Goal: Information Seeking & Learning: Learn about a topic

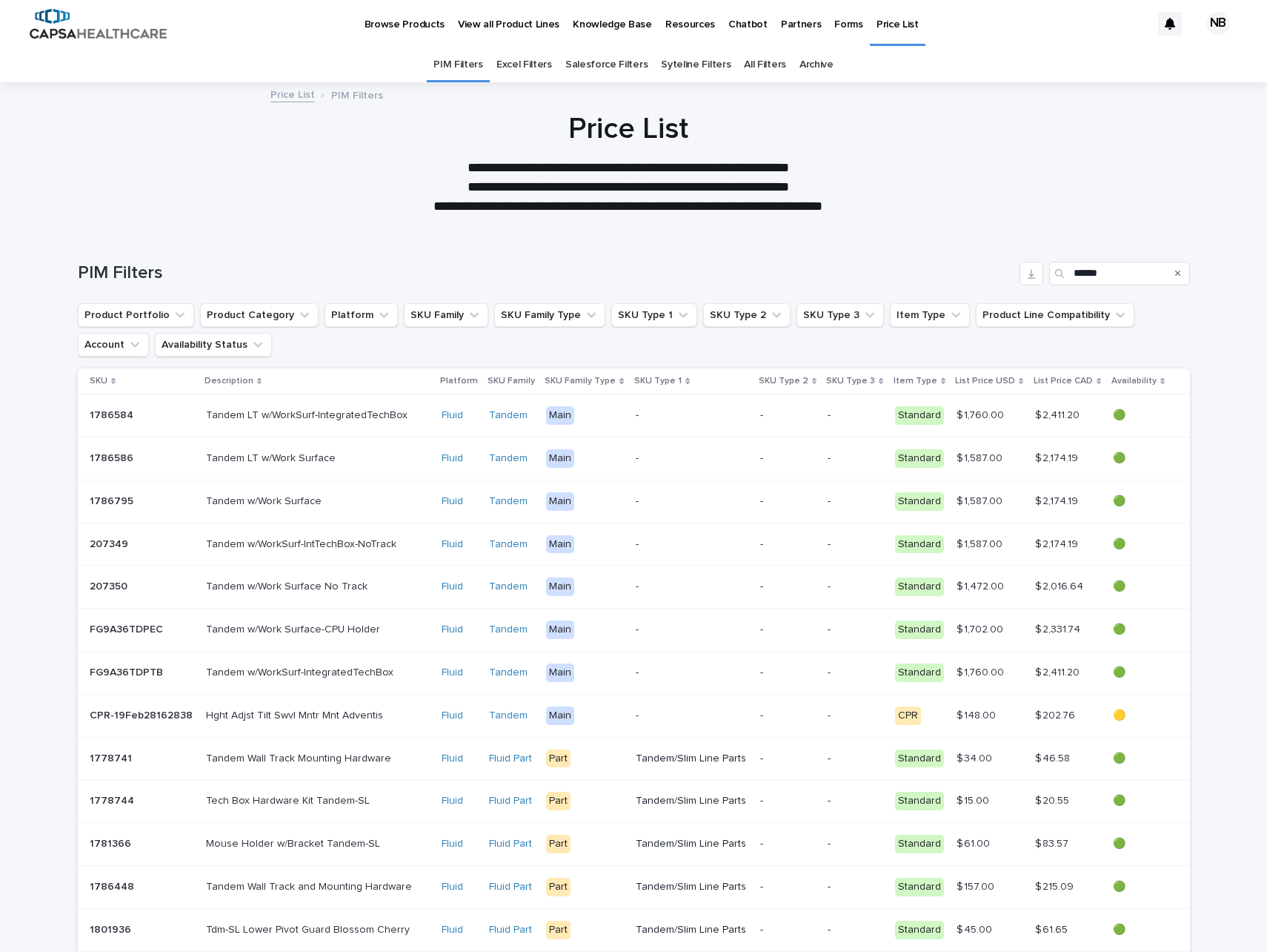
click at [544, 23] on p "View all Product Lines" at bounding box center [509, 16] width 102 height 32
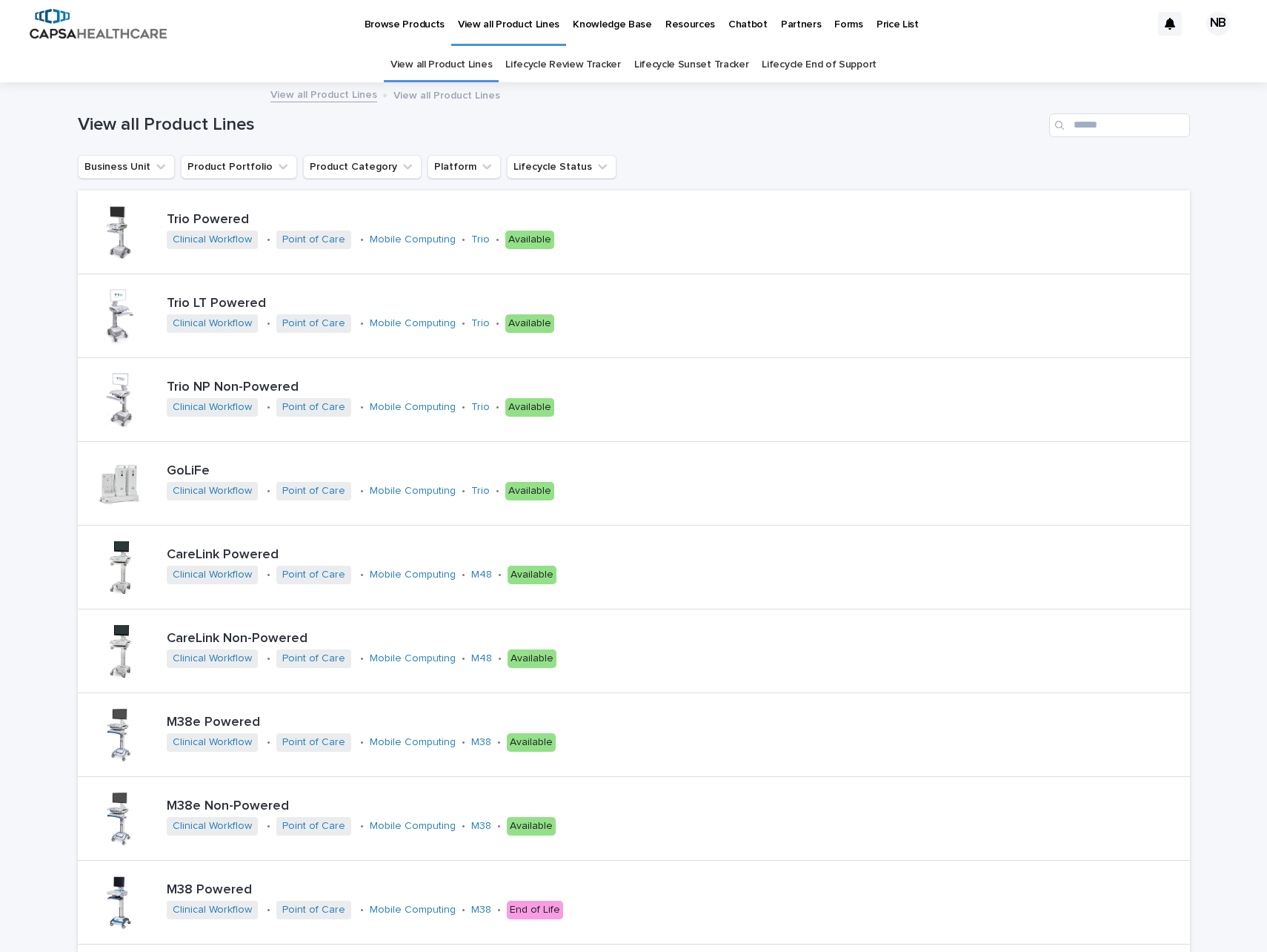
click at [326, 91] on link "View all Product Lines" at bounding box center [324, 93] width 107 height 17
click at [394, 35] on link "Browse Products" at bounding box center [405, 23] width 94 height 46
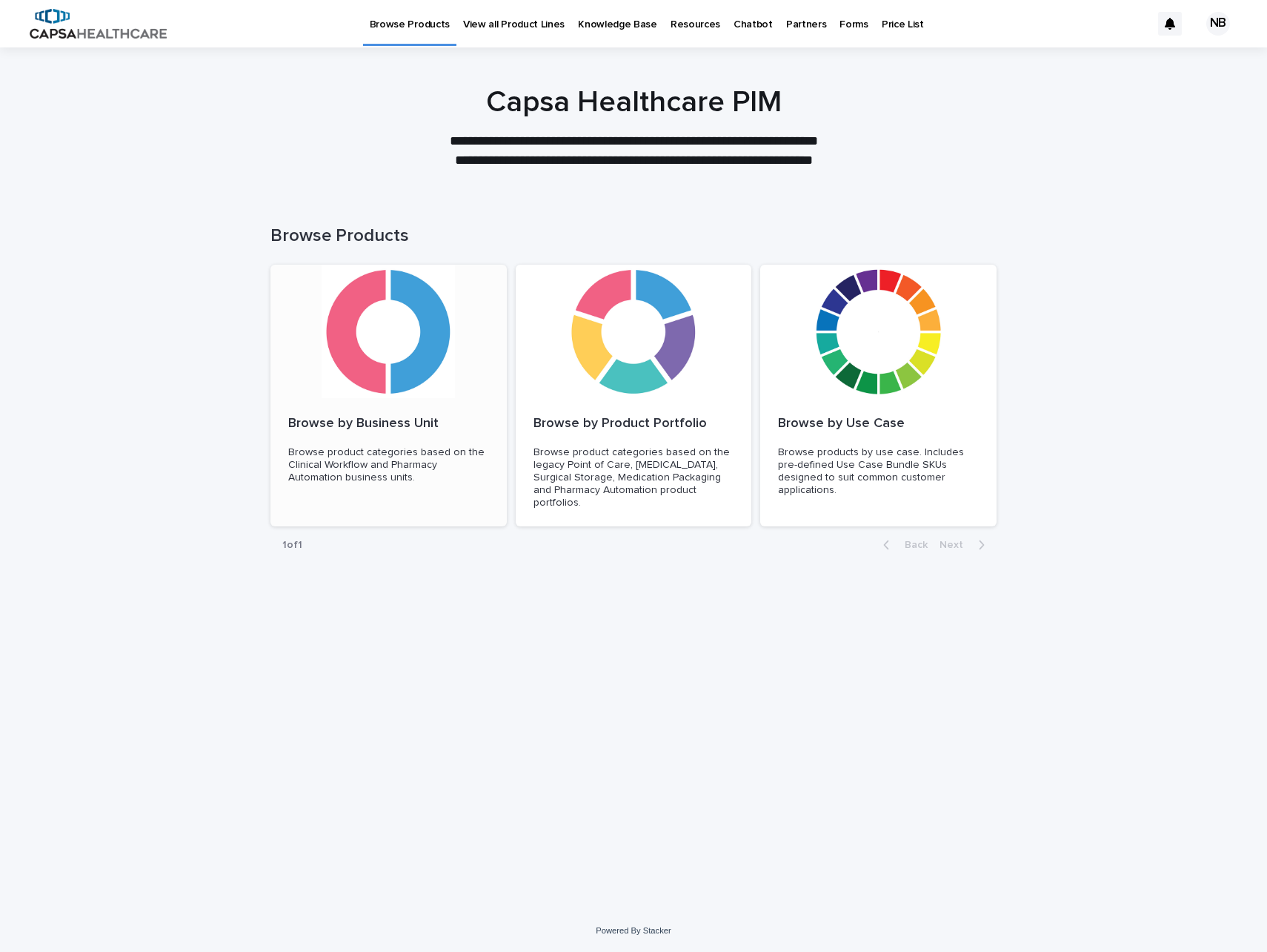
click at [332, 366] on div at bounding box center [388, 331] width 236 height 133
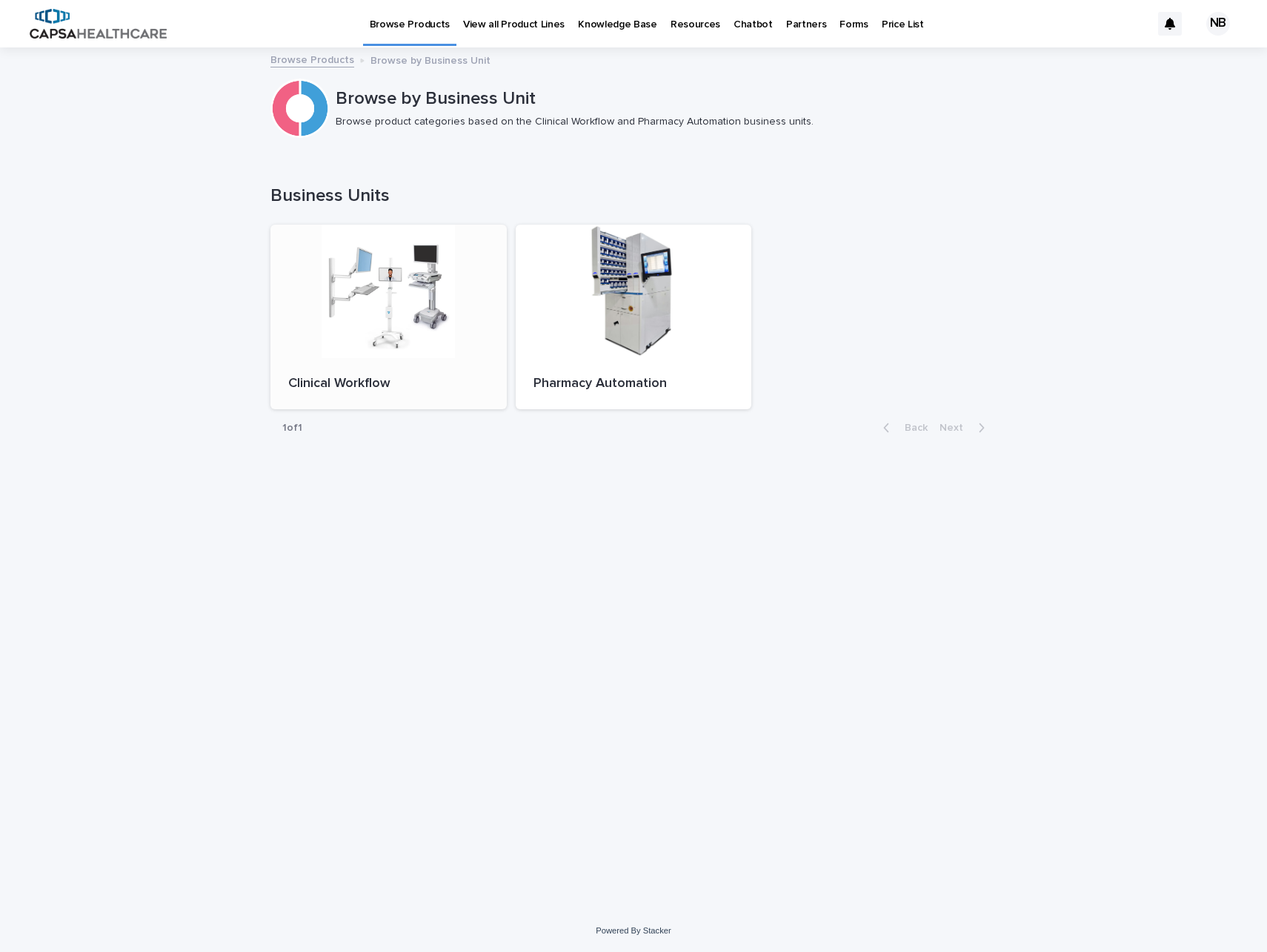
click at [444, 356] on div at bounding box center [388, 290] width 236 height 133
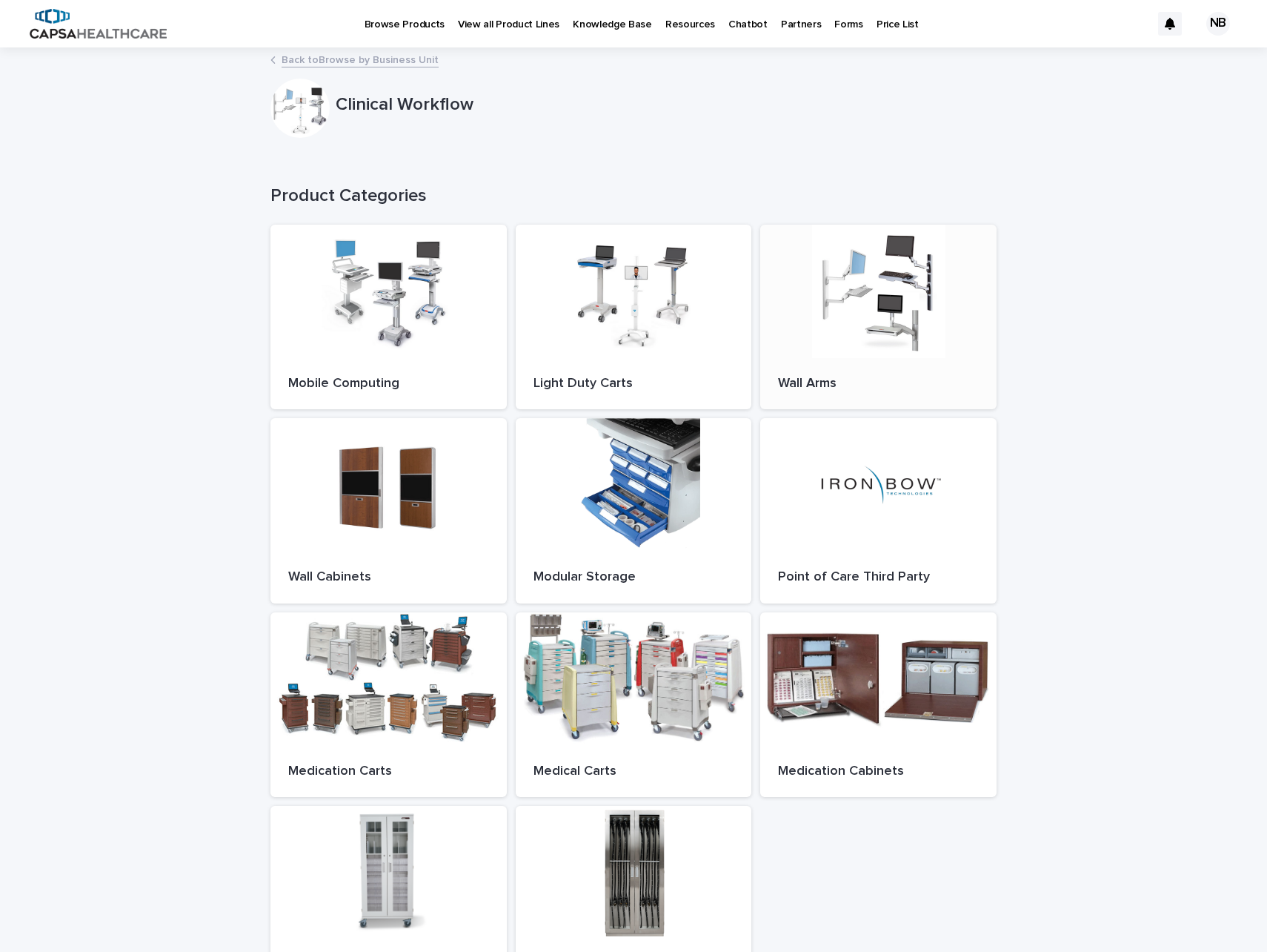
click at [897, 302] on div at bounding box center [878, 290] width 236 height 133
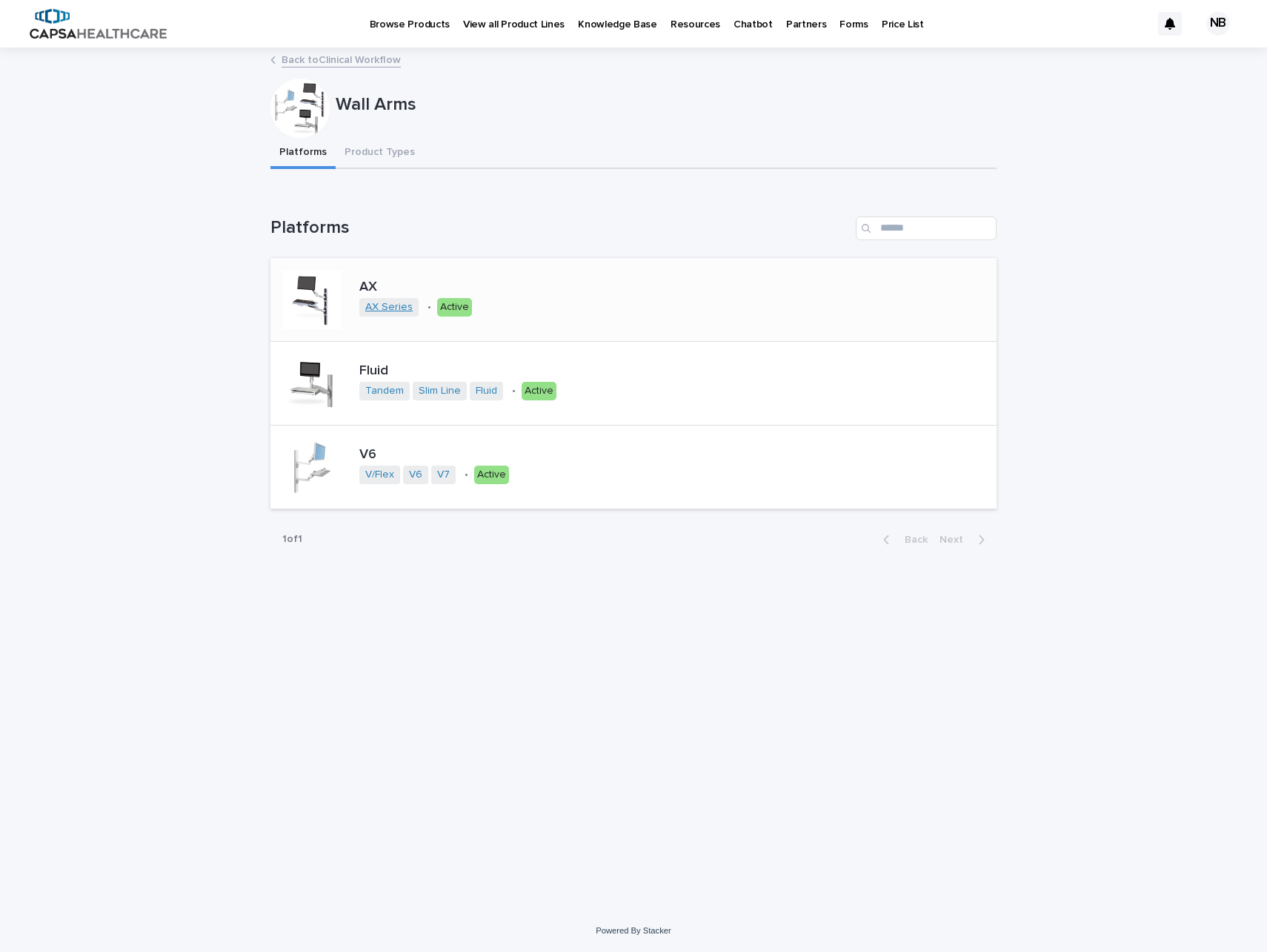
click at [373, 307] on link "AX Series" at bounding box center [389, 307] width 47 height 13
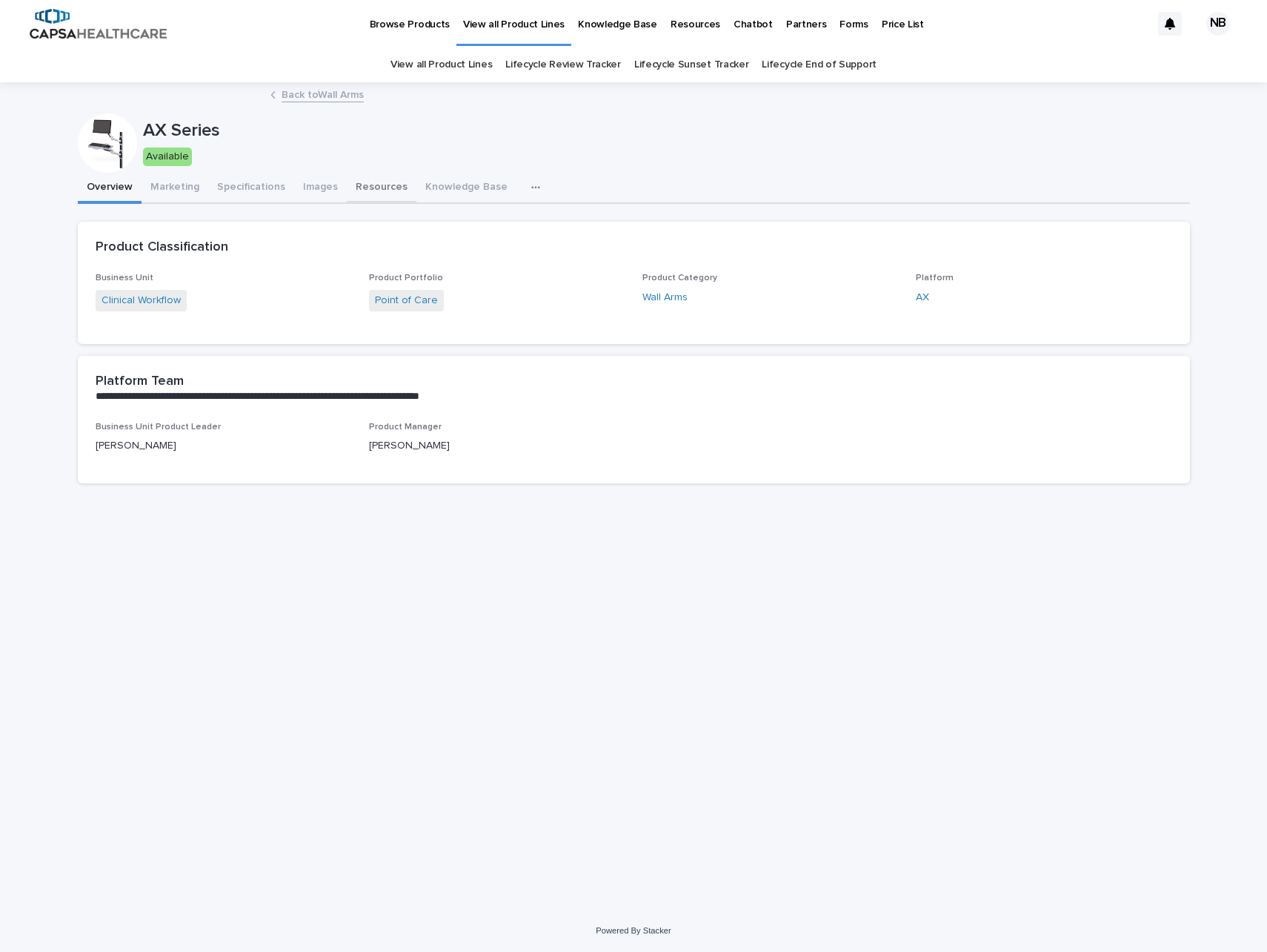
click at [374, 198] on button "Resources" at bounding box center [381, 189] width 70 height 32
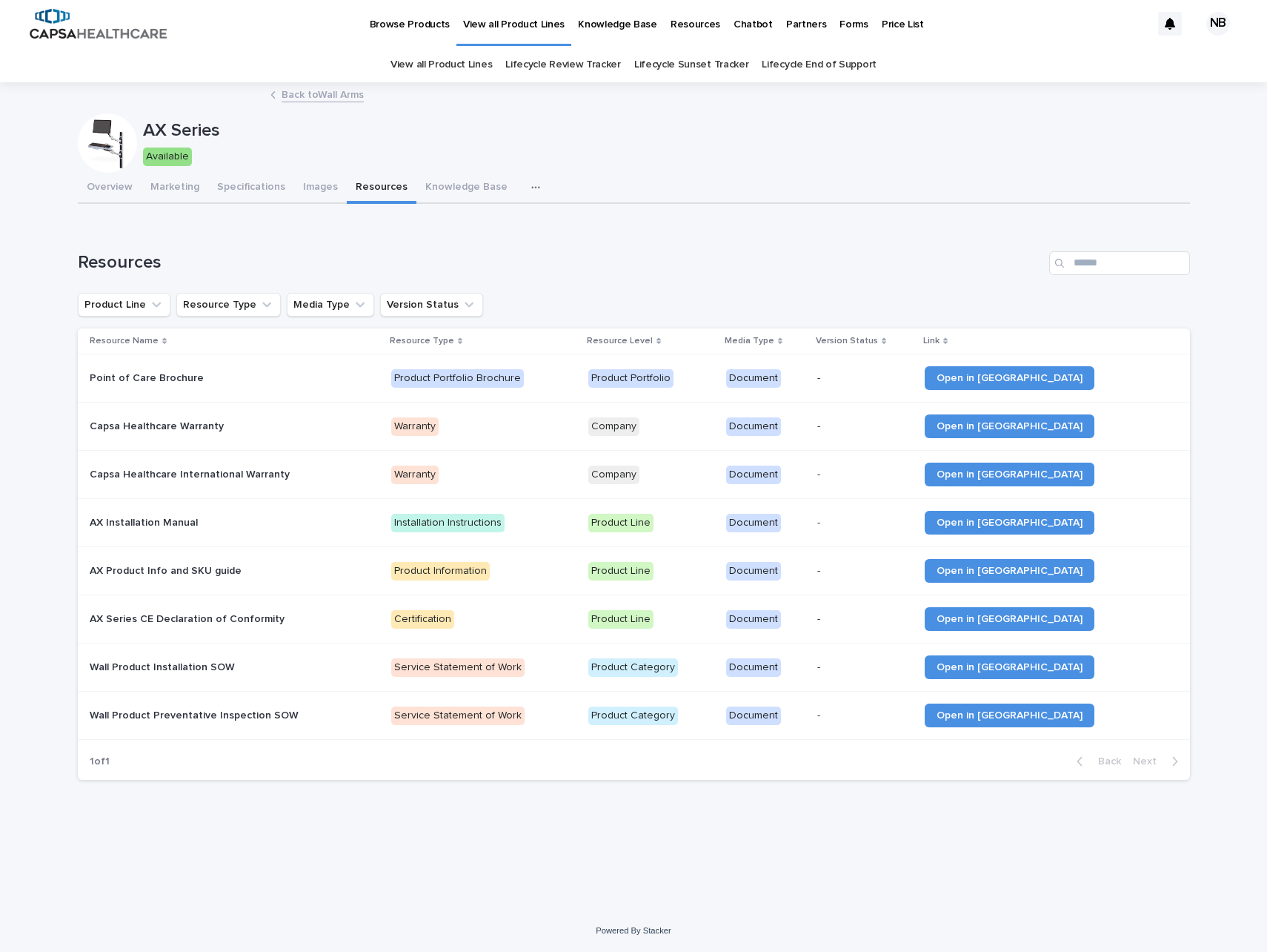
click at [286, 94] on link "Back to Wall Arms" at bounding box center [322, 93] width 82 height 17
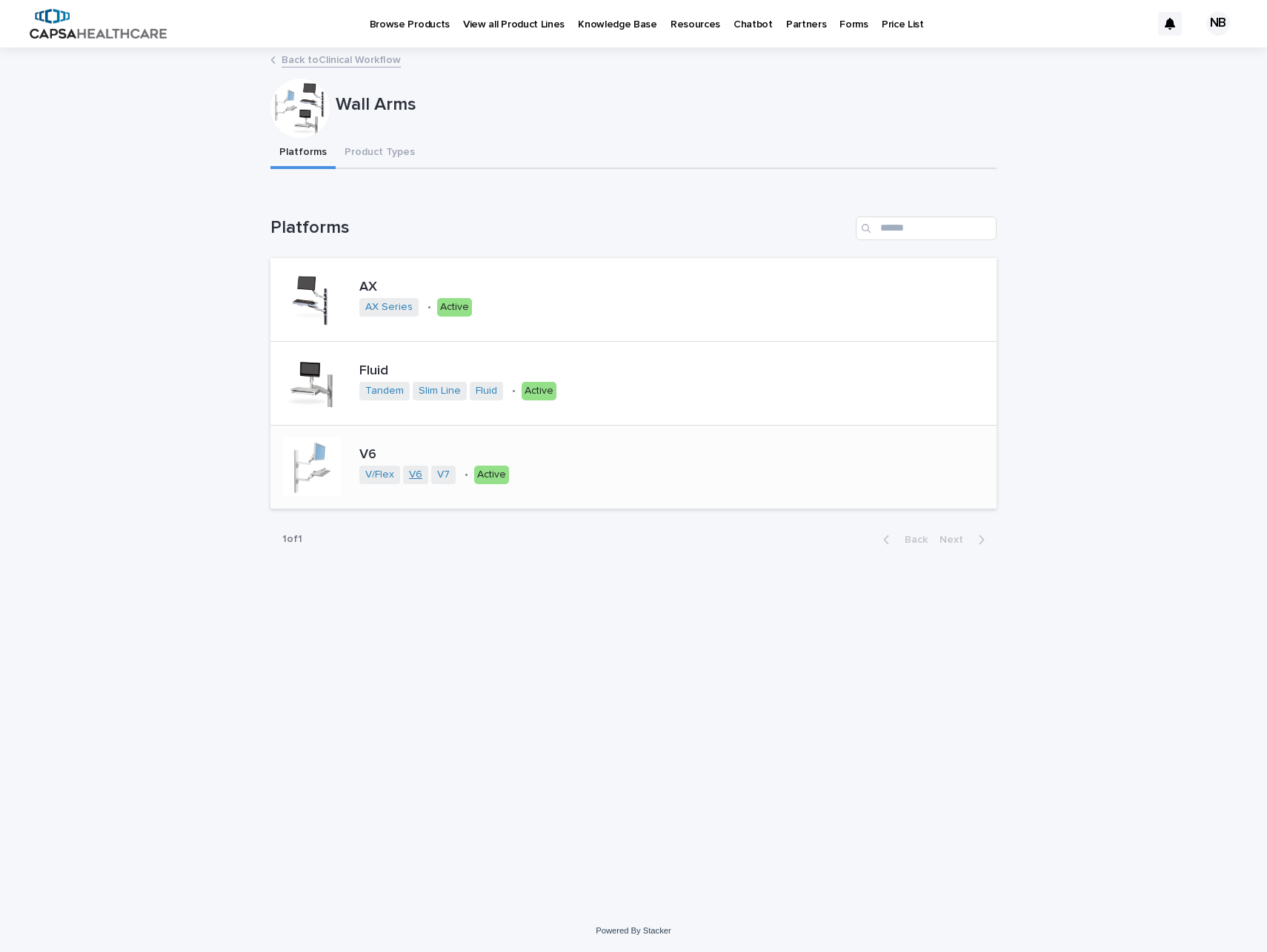
click at [420, 474] on link "V6" at bounding box center [416, 474] width 14 height 13
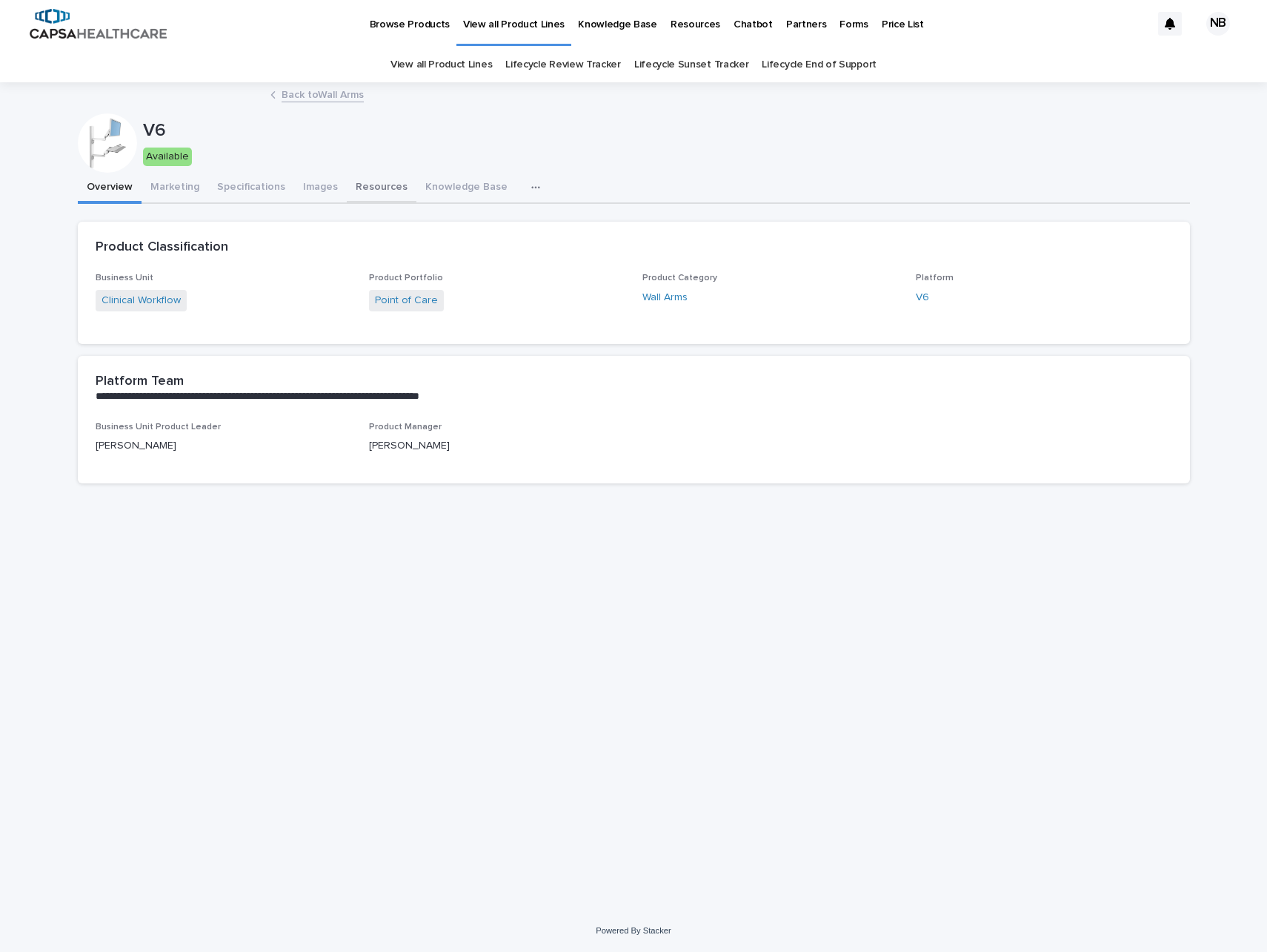
click at [388, 182] on button "Resources" at bounding box center [381, 189] width 70 height 32
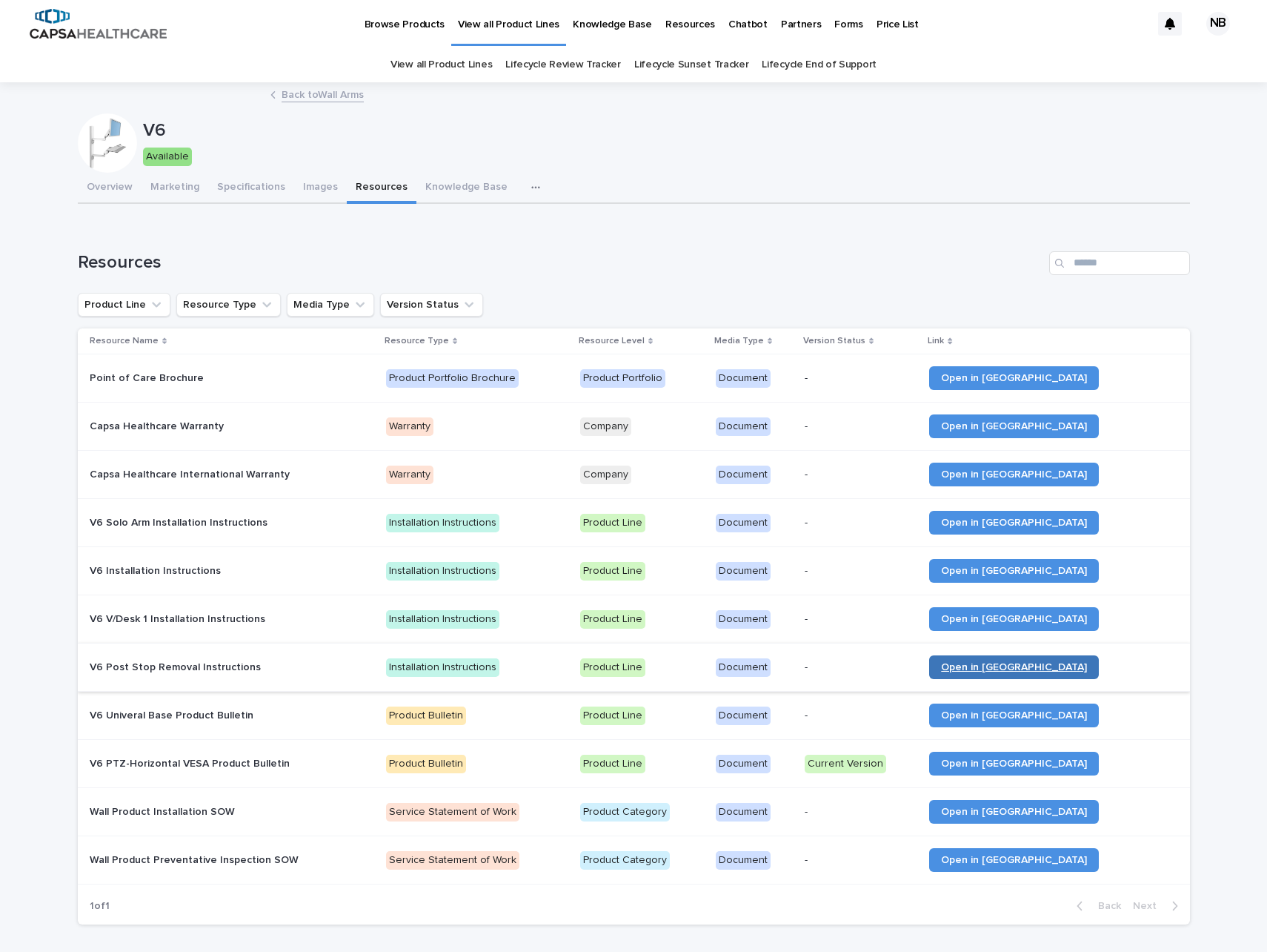
click at [1012, 662] on span "Open in [GEOGRAPHIC_DATA]" at bounding box center [1014, 667] width 146 height 11
click at [1015, 621] on span "Open in [GEOGRAPHIC_DATA]" at bounding box center [1014, 618] width 146 height 11
click at [1034, 567] on span "Open in [GEOGRAPHIC_DATA]" at bounding box center [1014, 571] width 146 height 11
click at [1039, 527] on span "Open in [GEOGRAPHIC_DATA]" at bounding box center [1014, 522] width 146 height 11
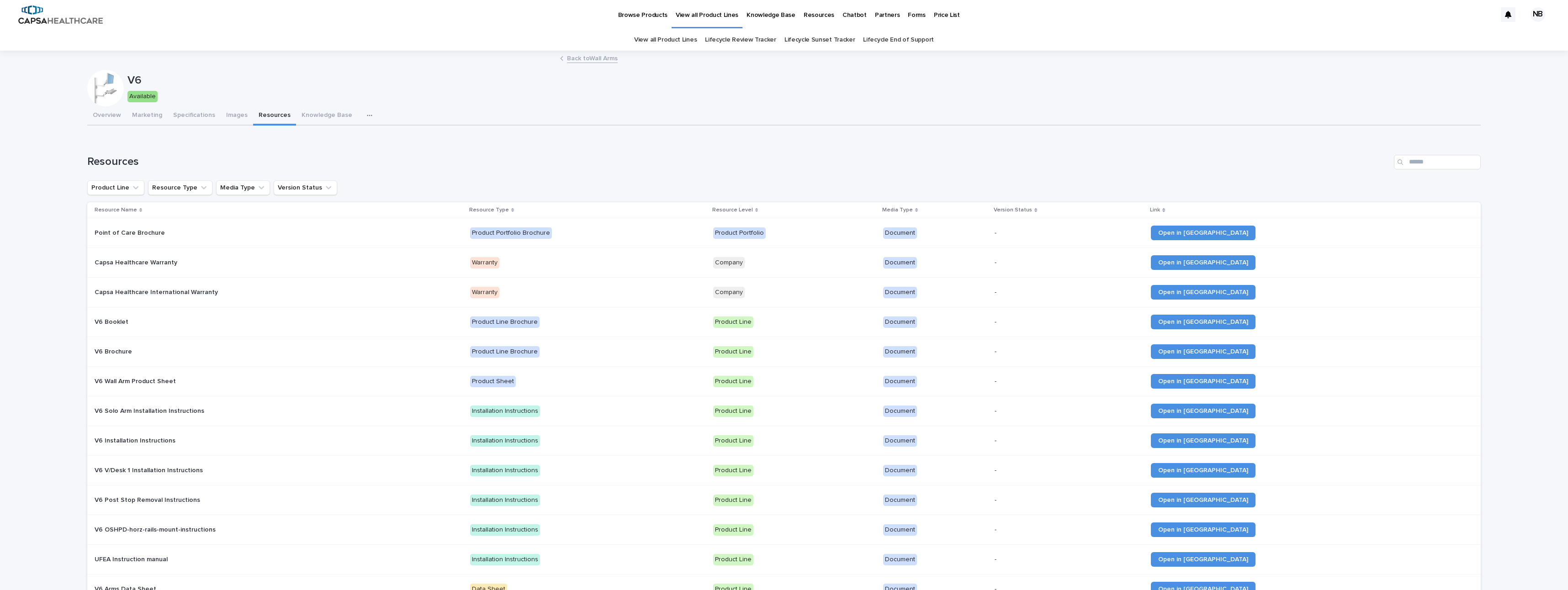
click at [753, 209] on p "Resource Level" at bounding box center [732, 210] width 41 height 10
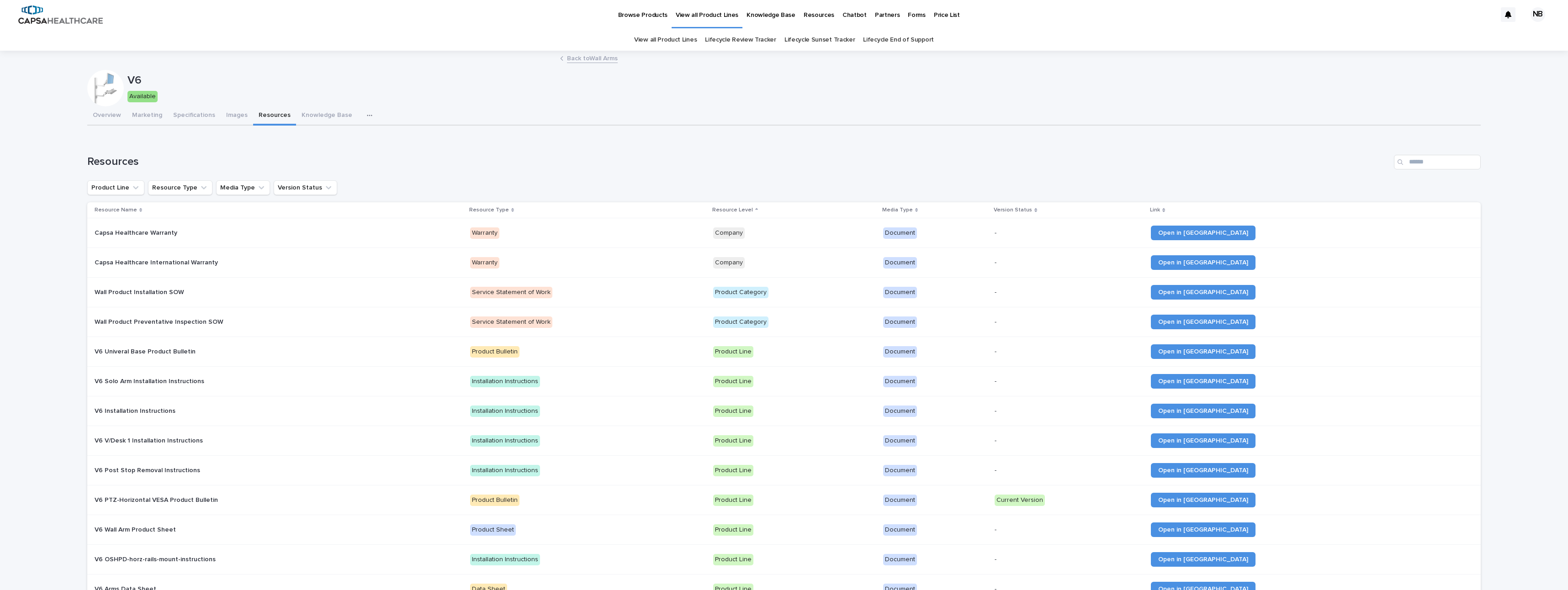
click at [753, 209] on p "Resource Level" at bounding box center [732, 210] width 41 height 10
